Goal: Task Accomplishment & Management: Use online tool/utility

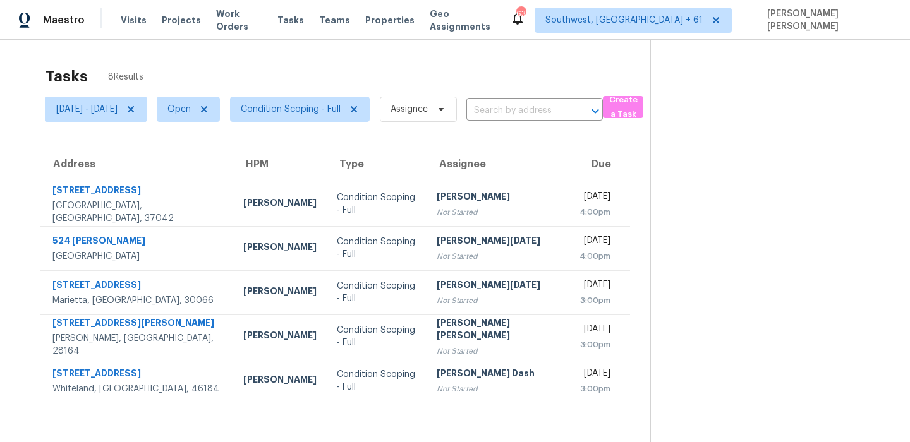
click at [191, 111] on span "Open" at bounding box center [178, 109] width 23 height 13
click at [236, 181] on label "Blocked" at bounding box center [239, 180] width 50 height 13
click at [222, 181] on input "Blocked" at bounding box center [218, 178] width 8 height 8
checkbox input "true"
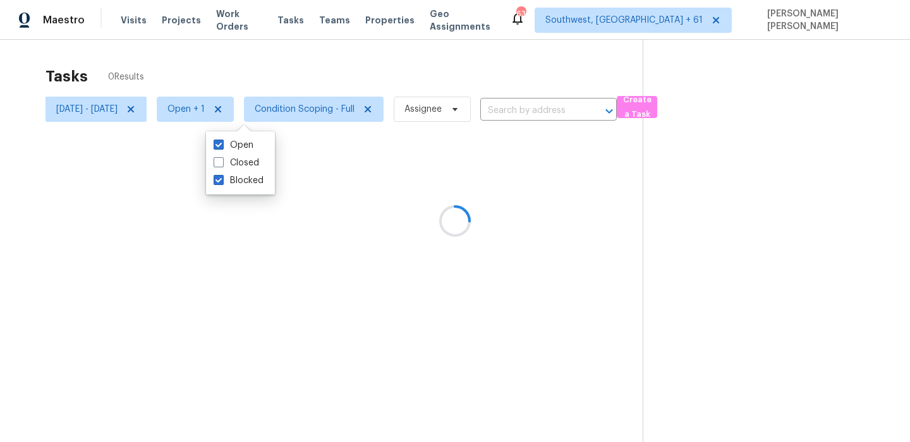
click at [241, 131] on div "Open Closed Blocked" at bounding box center [240, 162] width 69 height 63
click at [236, 140] on label "Open" at bounding box center [234, 145] width 40 height 13
click at [222, 140] on input "Open" at bounding box center [218, 143] width 8 height 8
checkbox input "false"
click at [361, 112] on div at bounding box center [455, 221] width 910 height 442
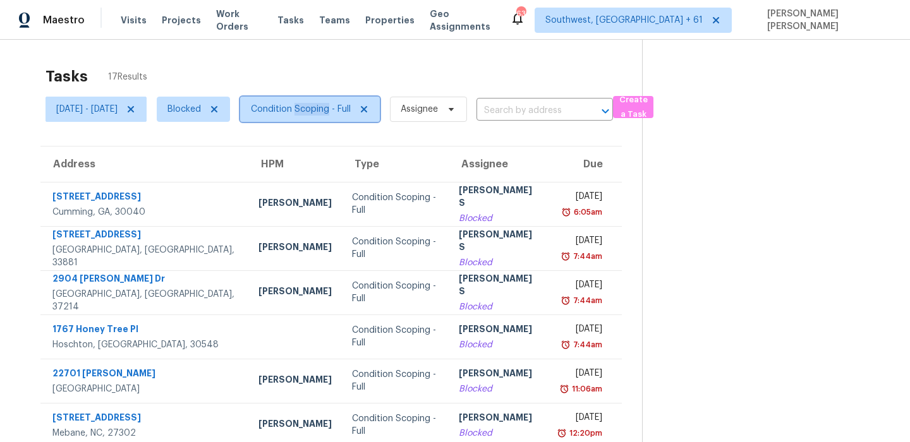
click at [351, 112] on span "Condition Scoping - Full" at bounding box center [301, 109] width 100 height 13
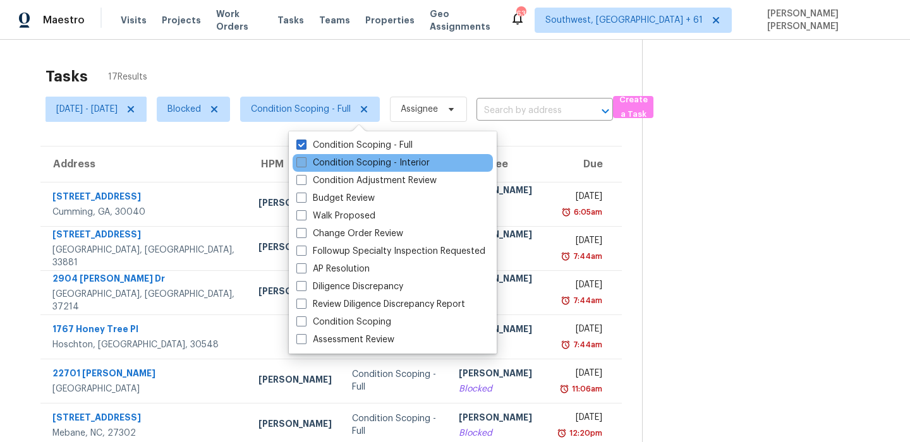
click at [346, 161] on label "Condition Scoping - Interior" at bounding box center [362, 163] width 133 height 13
click at [305, 161] on input "Condition Scoping - Interior" at bounding box center [300, 161] width 8 height 8
checkbox input "true"
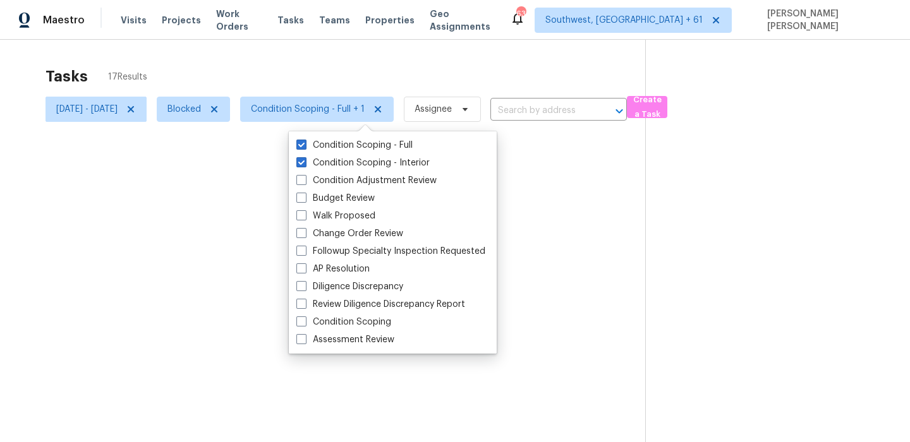
click at [471, 97] on div at bounding box center [455, 221] width 910 height 442
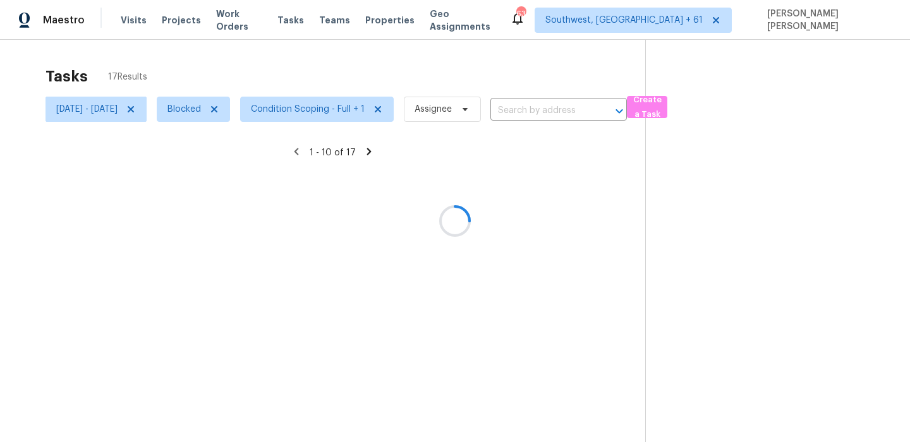
click at [555, 101] on div at bounding box center [455, 221] width 910 height 442
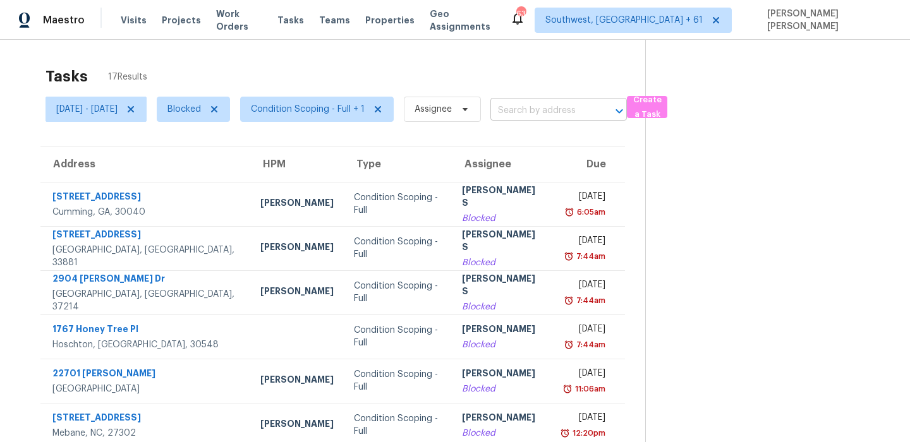
click at [555, 107] on input "text" at bounding box center [540, 111] width 101 height 20
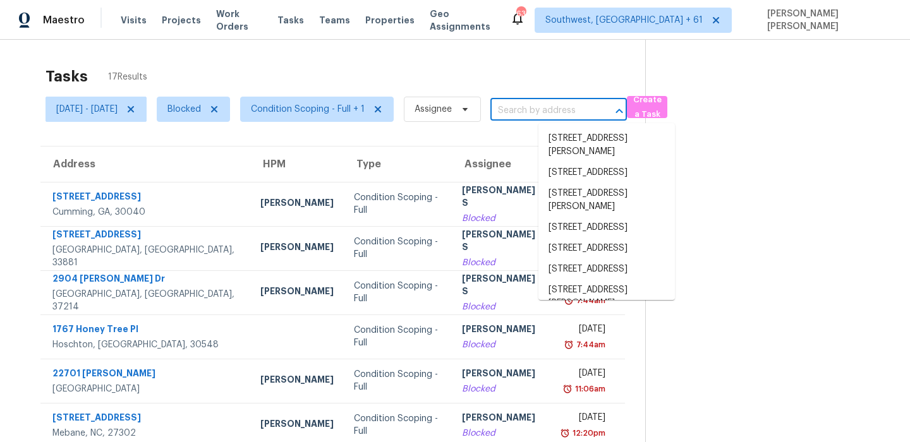
paste input "[STREET_ADDRESS]"
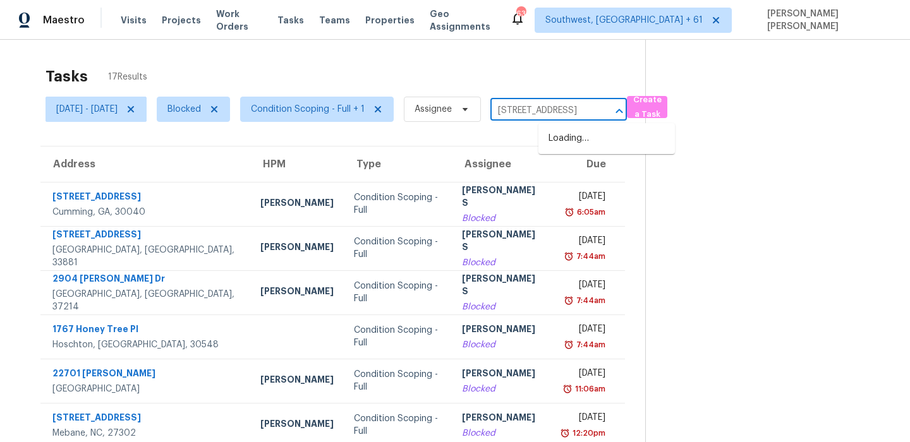
scroll to position [0, 94]
click at [561, 108] on input "[STREET_ADDRESS]" at bounding box center [540, 111] width 101 height 20
type input "[STREET_ADDRESS]"
click at [570, 148] on li "2900 Wyandot St Unit 305, Denver, CO 80211" at bounding box center [606, 138] width 136 height 21
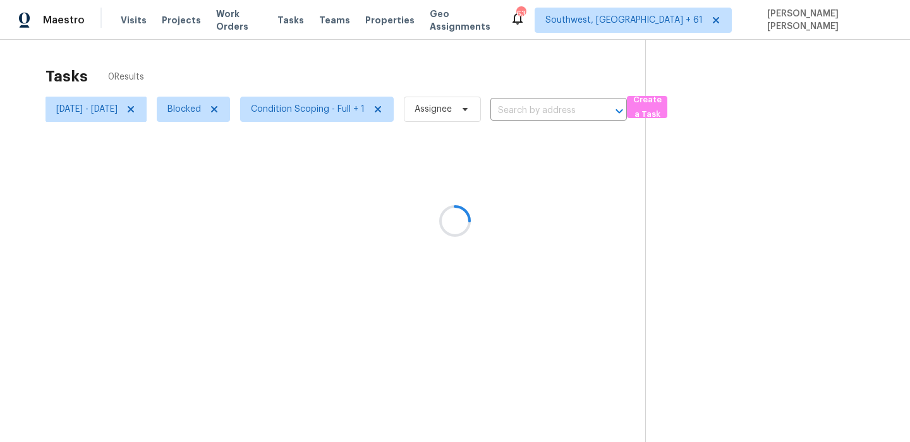
type input "2900 Wyandot St Unit 305, Denver, CO 80211"
click at [136, 110] on icon at bounding box center [131, 109] width 10 height 10
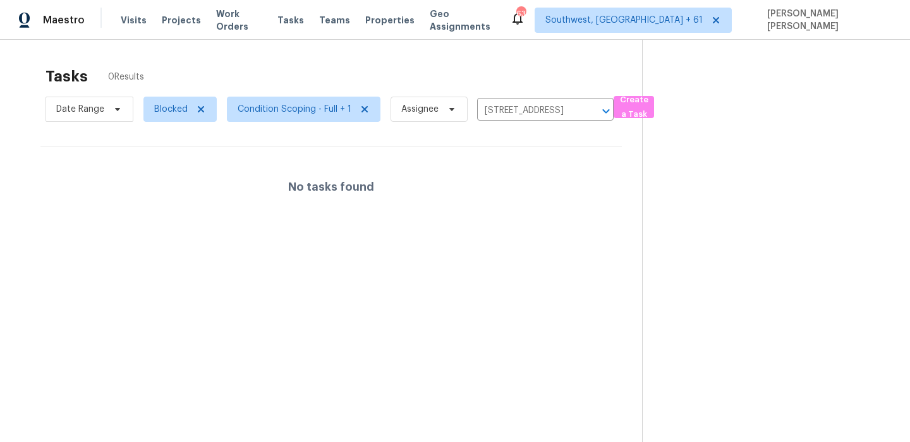
click at [463, 70] on div "Tasks 0 Results" at bounding box center [343, 76] width 596 height 33
click at [551, 78] on div "Tasks 0 Results" at bounding box center [343, 76] width 596 height 33
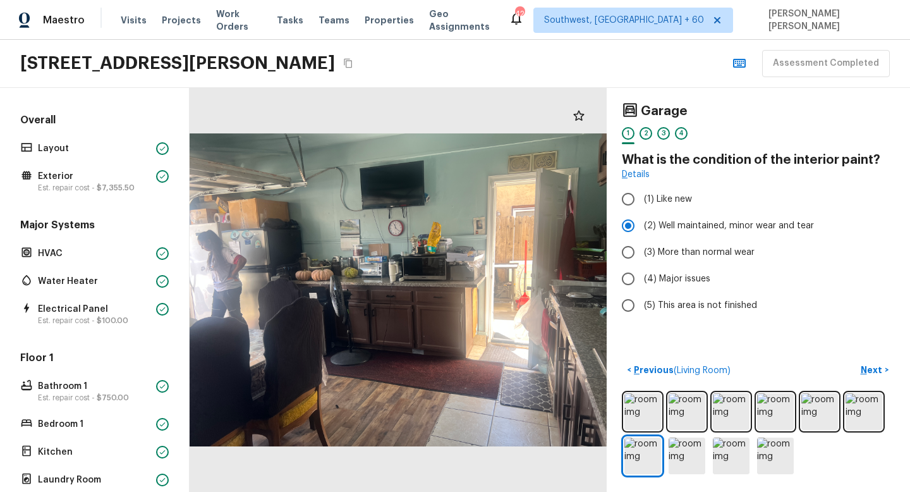
scroll to position [234, 0]
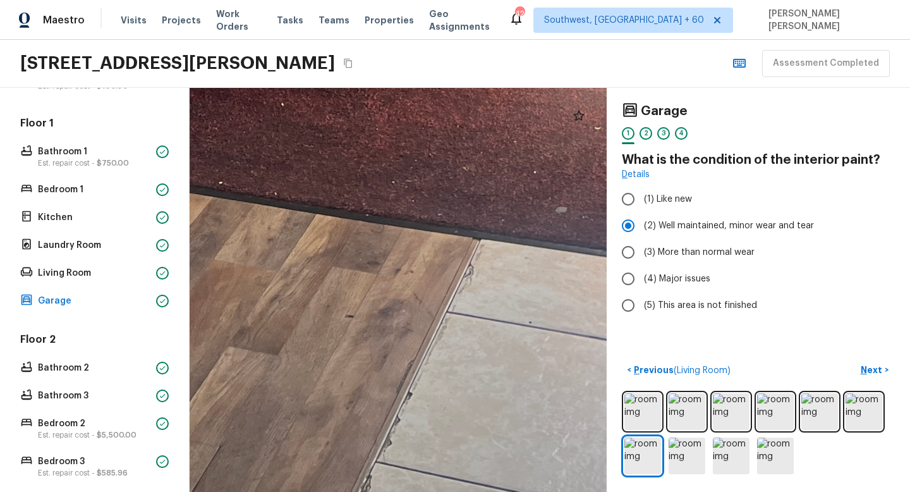
drag, startPoint x: 437, startPoint y: 406, endPoint x: 482, endPoint y: 329, distance: 89.5
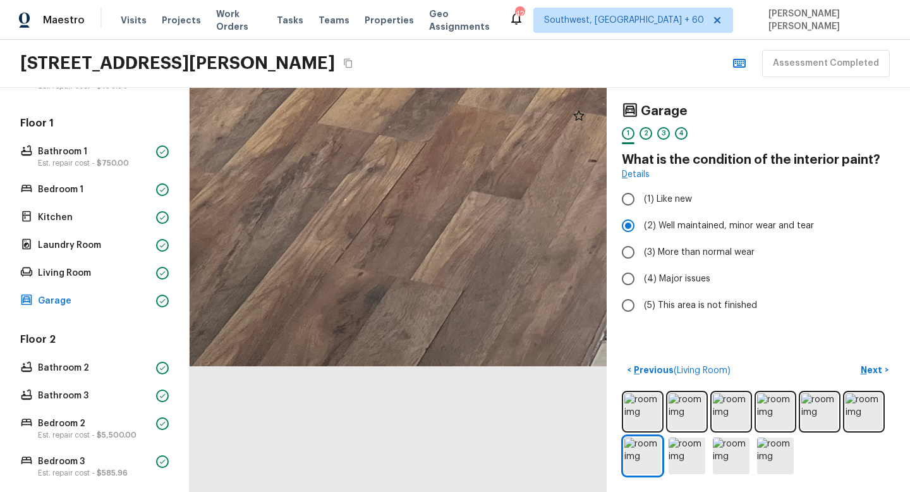
drag, startPoint x: 344, startPoint y: 289, endPoint x: 509, endPoint y: 205, distance: 185.3
